Goal: Information Seeking & Learning: Find contact information

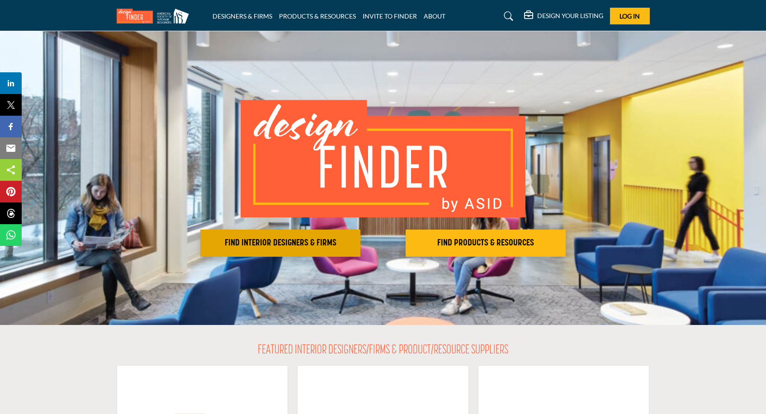
click at [297, 241] on h2 "FIND INTERIOR DESIGNERS & FIRMS" at bounding box center [280, 243] width 155 height 11
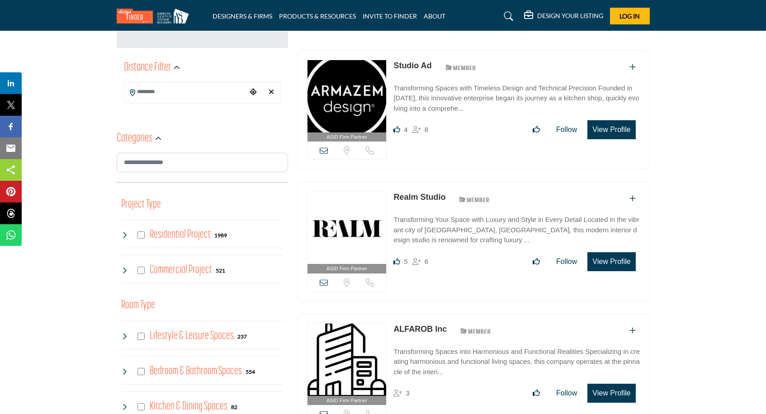
scroll to position [204, 0]
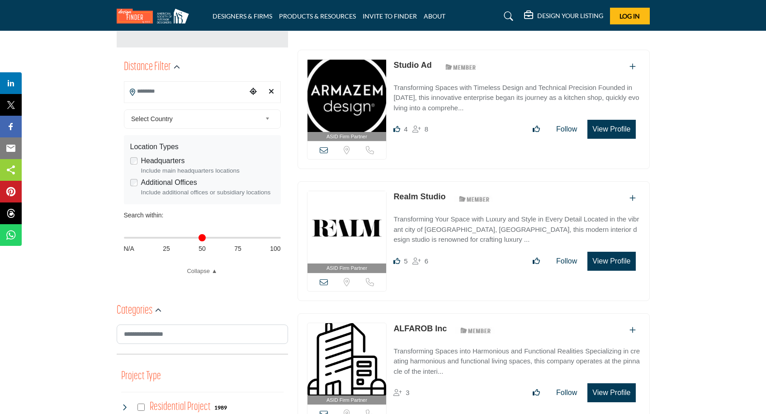
click at [151, 90] on input "Search Location" at bounding box center [185, 92] width 122 height 18
click at [152, 110] on div at bounding box center [202, 108] width 156 height 14
click at [165, 118] on span "Select Country" at bounding box center [196, 119] width 130 height 11
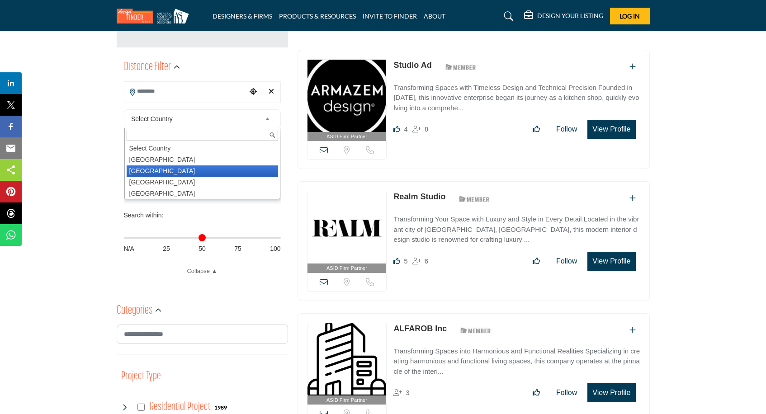
click at [154, 166] on li "[GEOGRAPHIC_DATA]" at bounding box center [202, 171] width 151 height 11
type input "***"
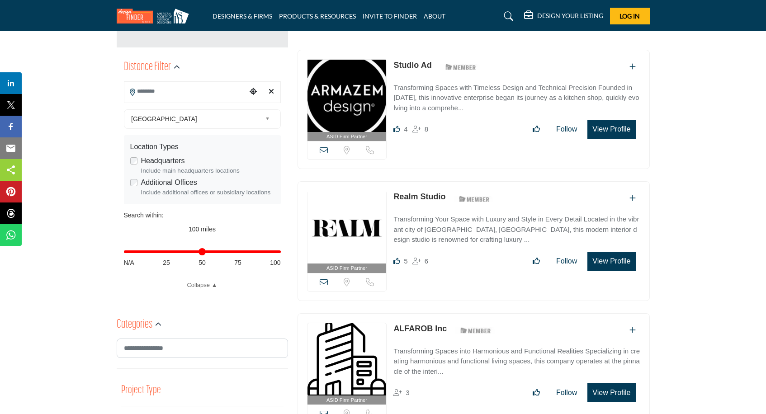
click at [147, 119] on span "[GEOGRAPHIC_DATA]" at bounding box center [196, 119] width 130 height 11
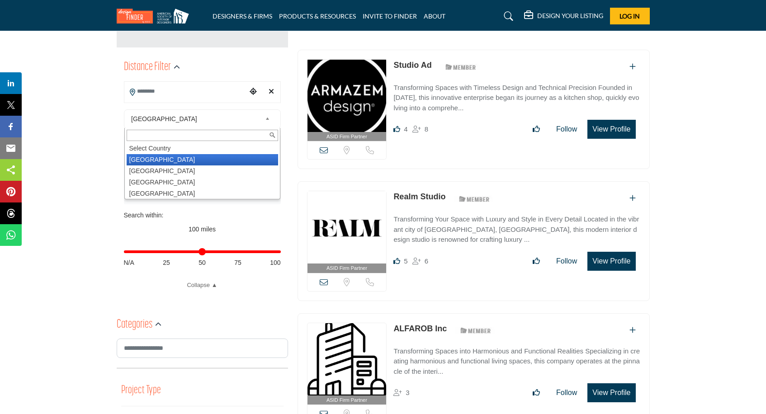
click at [147, 160] on li "[GEOGRAPHIC_DATA]" at bounding box center [202, 159] width 151 height 11
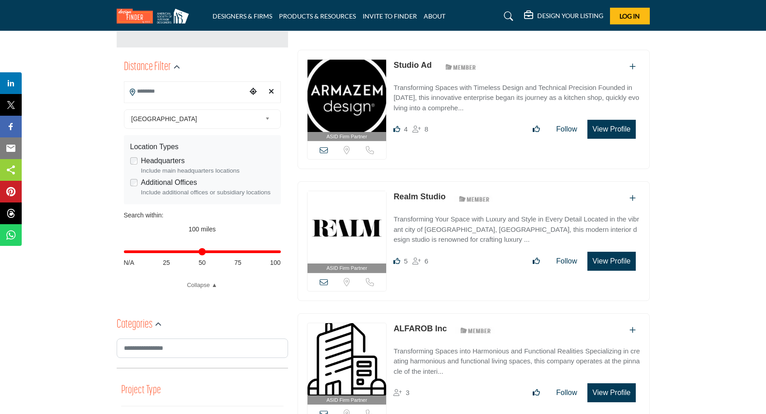
click at [149, 92] on input "Search Location" at bounding box center [185, 92] width 122 height 18
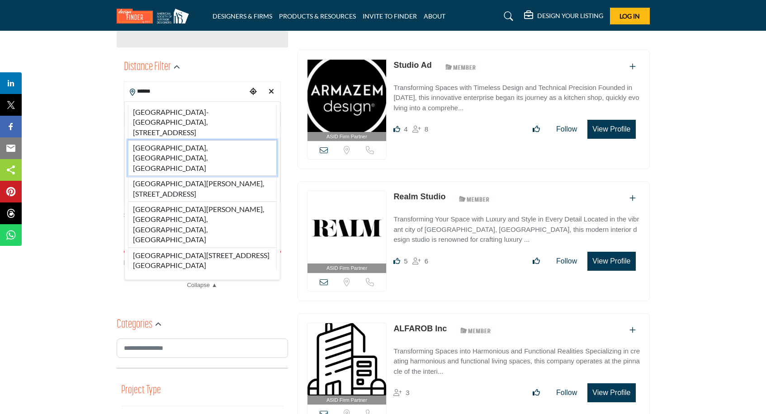
click at [156, 151] on li "[GEOGRAPHIC_DATA], [GEOGRAPHIC_DATA], [GEOGRAPHIC_DATA]" at bounding box center [202, 158] width 149 height 36
type input "**********"
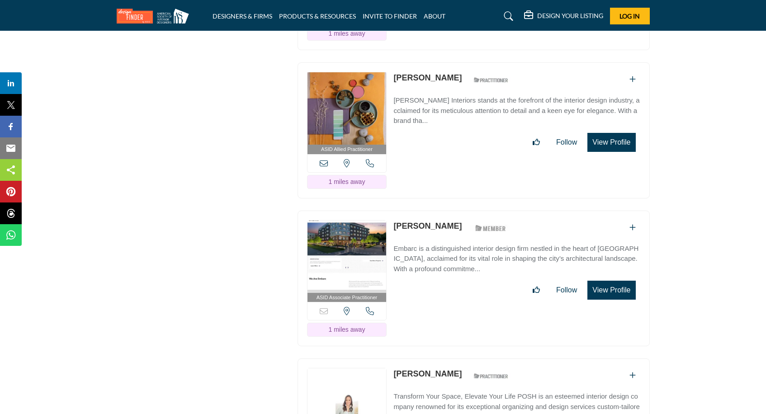
scroll to position [2183, 0]
